Goal: Book appointment/travel/reservation

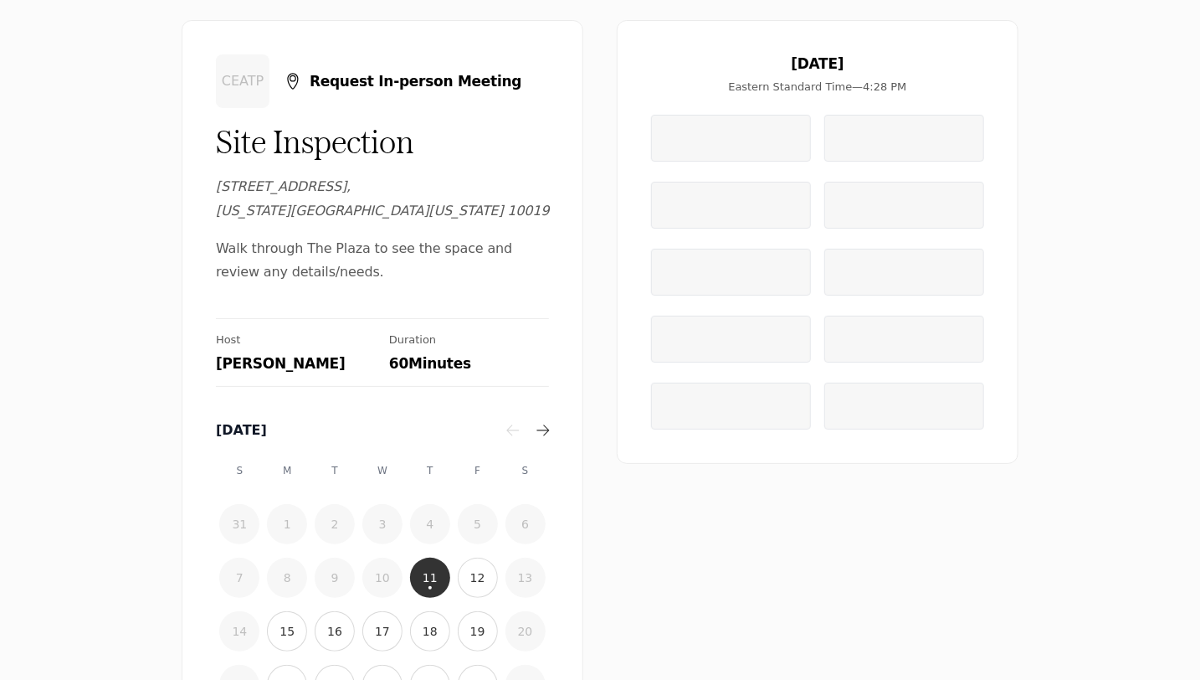
scroll to position [84, 0]
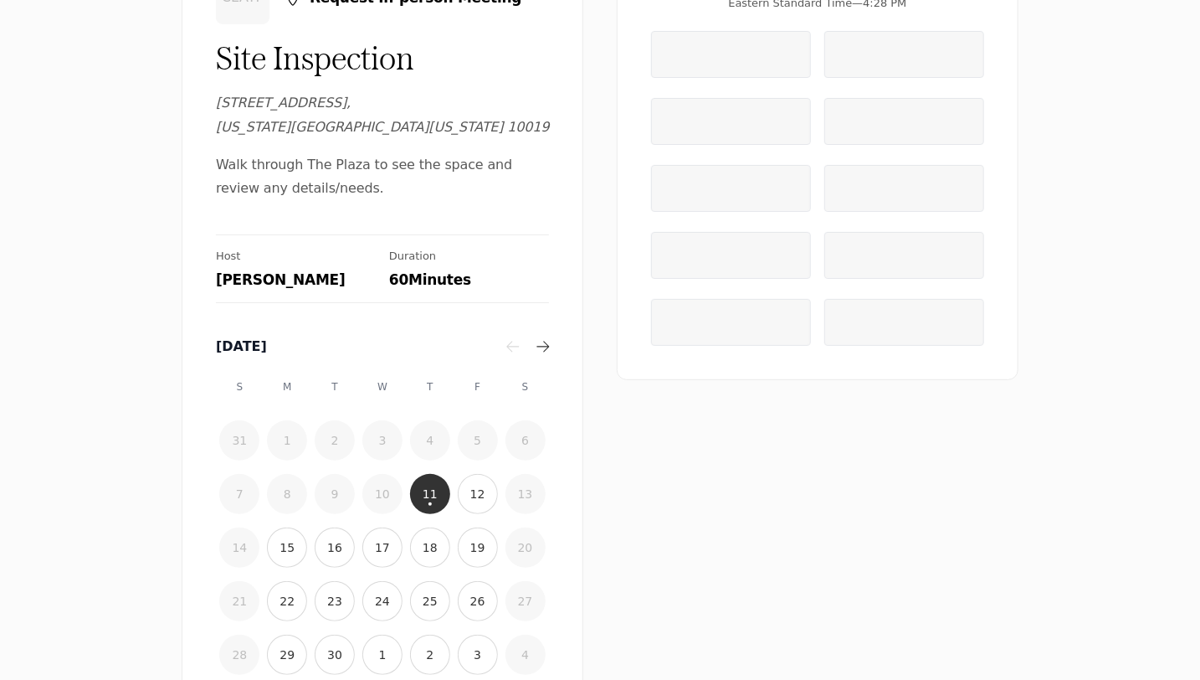
click at [382, 539] on time "17" at bounding box center [382, 547] width 15 height 17
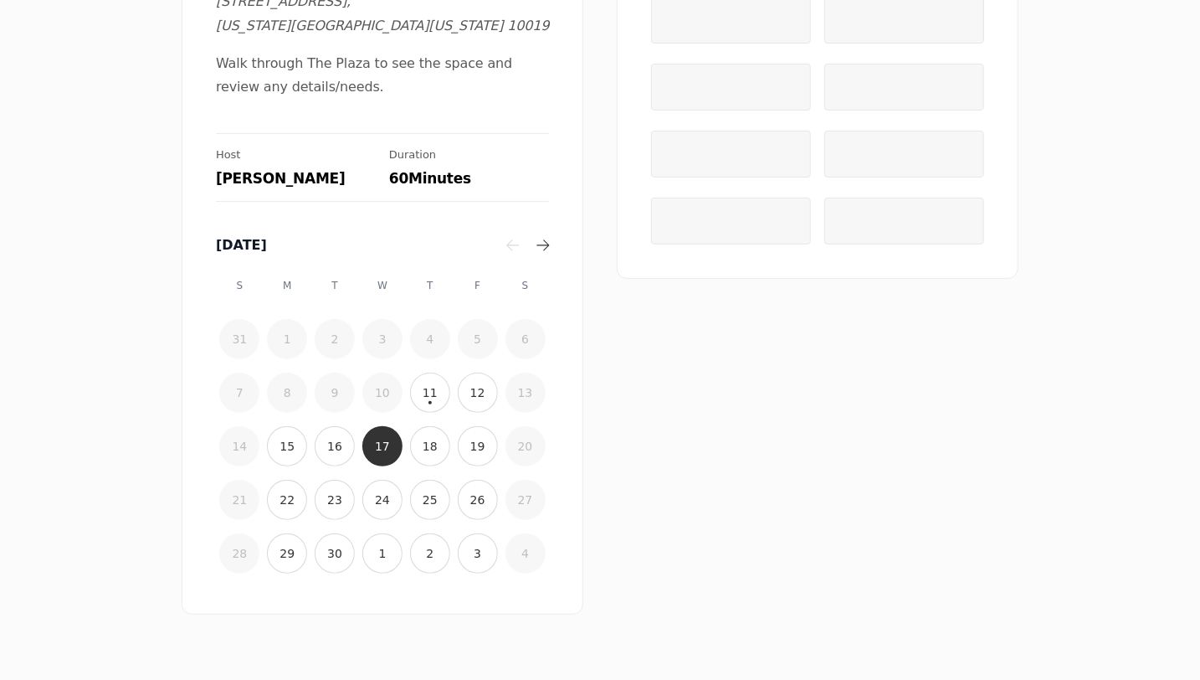
scroll to position [202, 0]
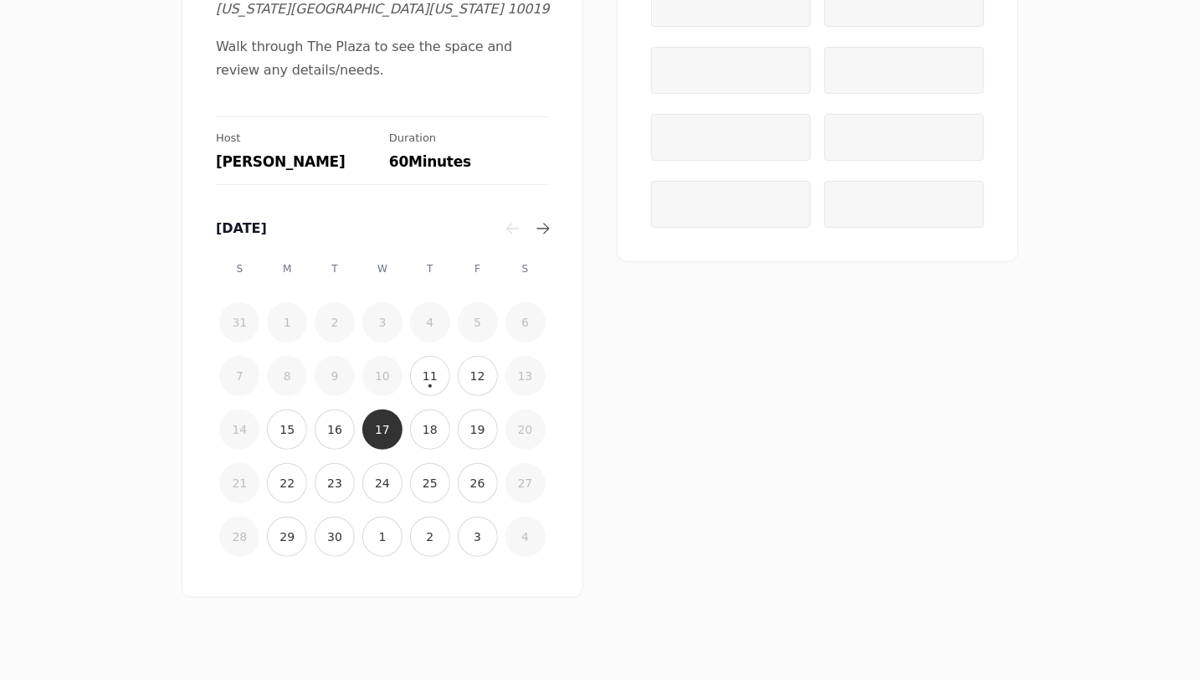
click at [423, 475] on time "25" at bounding box center [430, 483] width 15 height 17
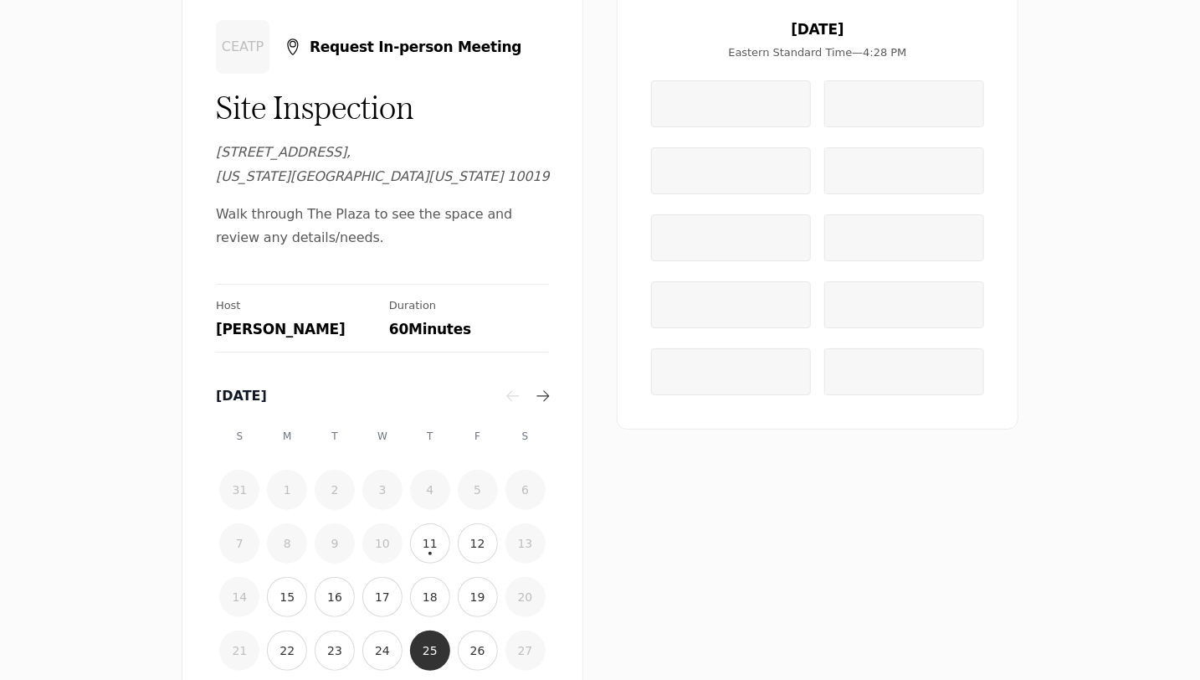
click at [276, 630] on button "22" at bounding box center [287, 650] width 40 height 40
click at [334, 630] on button "23" at bounding box center [335, 650] width 40 height 40
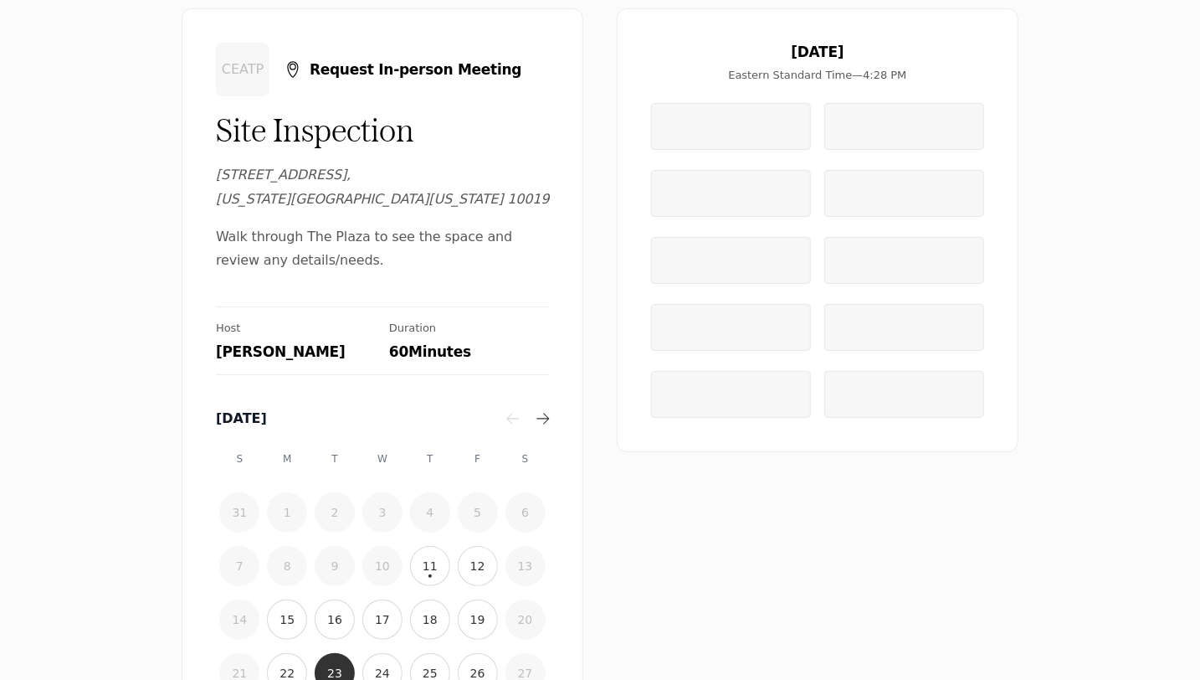
scroll to position [0, 0]
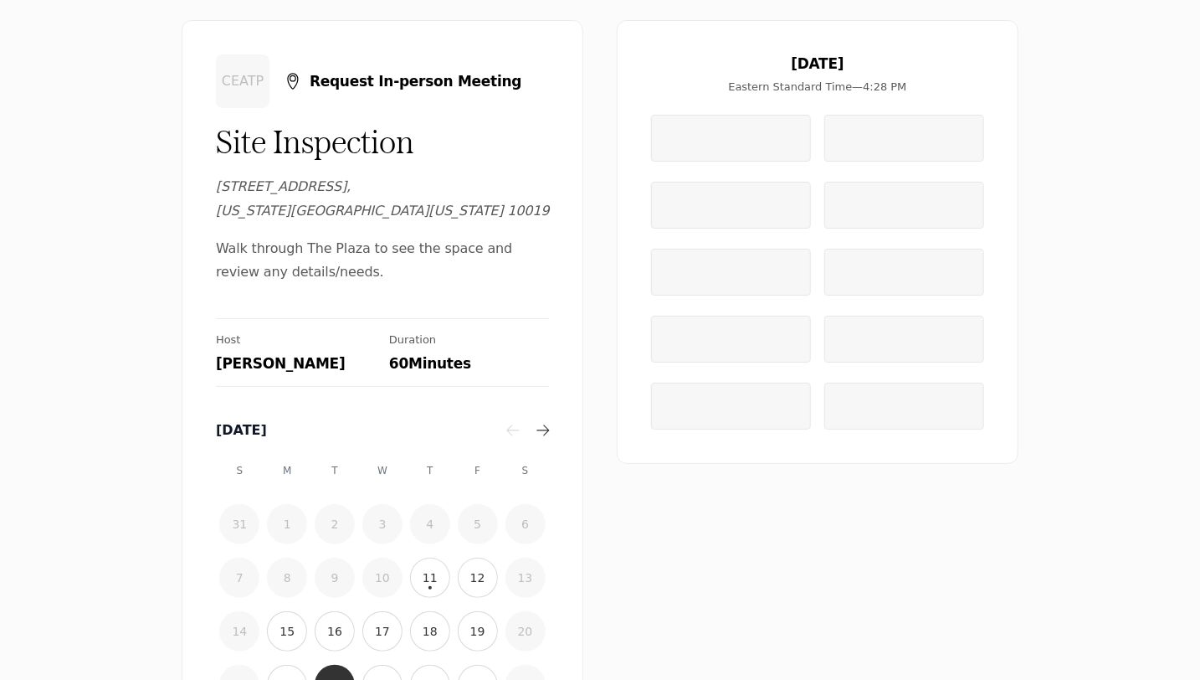
click at [754, 146] on div at bounding box center [731, 138] width 160 height 47
click at [540, 423] on icon "button" at bounding box center [542, 429] width 13 height 13
